Goal: Task Accomplishment & Management: Manage account settings

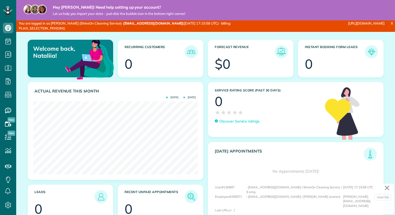
scroll to position [73, 164]
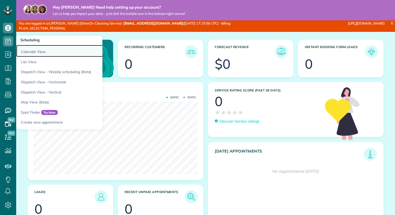
click at [27, 52] on link "Calendar View" at bounding box center [81, 51] width 130 height 12
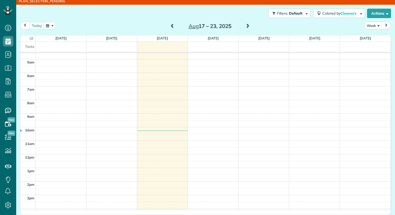
scroll to position [61, 0]
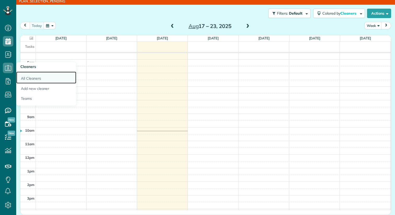
click at [26, 78] on link "All Cleaners" at bounding box center [46, 77] width 60 height 12
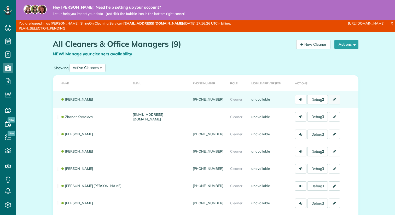
click at [334, 102] on link at bounding box center [333, 99] width 11 height 9
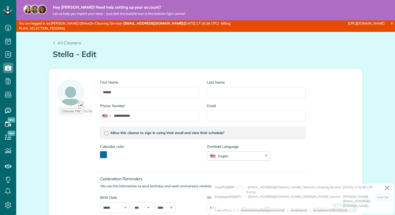
type input "**********"
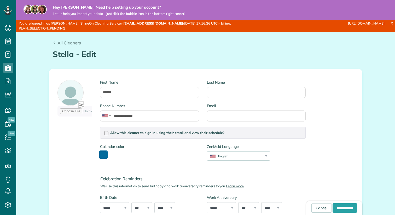
click at [104, 155] on button "toggle color picker dialog" at bounding box center [103, 154] width 7 height 7
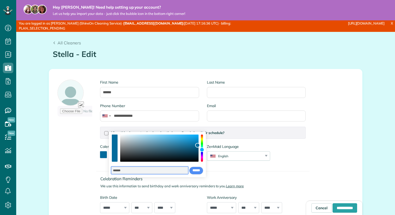
drag, startPoint x: 132, startPoint y: 170, endPoint x: 111, endPoint y: 170, distance: 21.1
click at [111, 170] on div "******* **** **** **** **** **** ****** ****** *****" at bounding box center [157, 169] width 93 height 10
click at [289, 167] on div "Celebration Reminders We use this information to send birthday and work anniver…" at bounding box center [202, 192] width 213 height 52
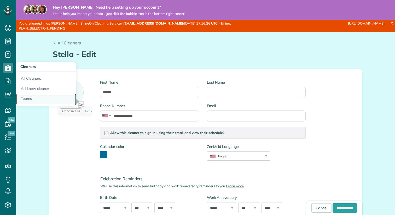
click at [25, 100] on link "Teams" at bounding box center [46, 99] width 60 height 12
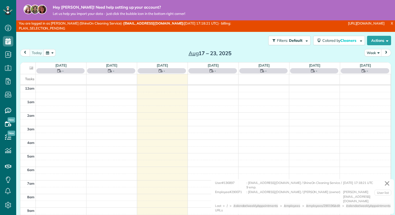
scroll to position [95, 0]
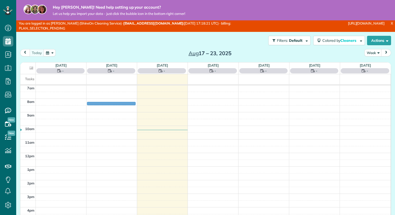
click at [115, 102] on td at bounding box center [213, 101] width 355 height 7
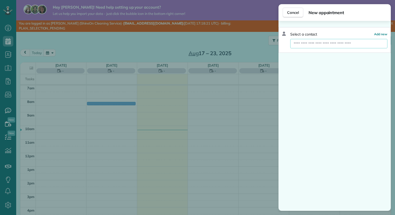
click at [301, 42] on input "text" at bounding box center [338, 43] width 97 height 9
click at [294, 13] on span "Cancel" at bounding box center [293, 12] width 12 height 5
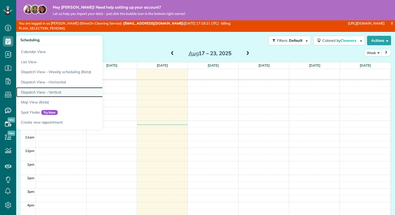
click at [37, 91] on link "Dispatch View - Vertical" at bounding box center [81, 92] width 130 height 10
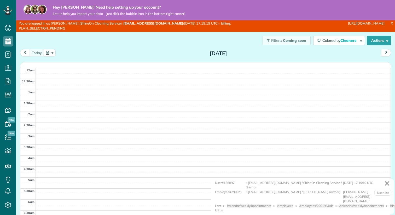
scroll to position [132, 0]
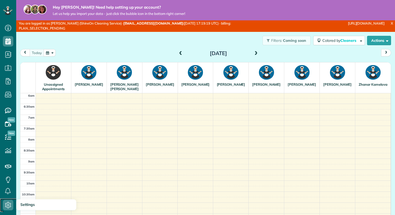
click at [15, 208] on link "Settings" at bounding box center [10, 204] width 20 height 13
